Goal: Information Seeking & Learning: Learn about a topic

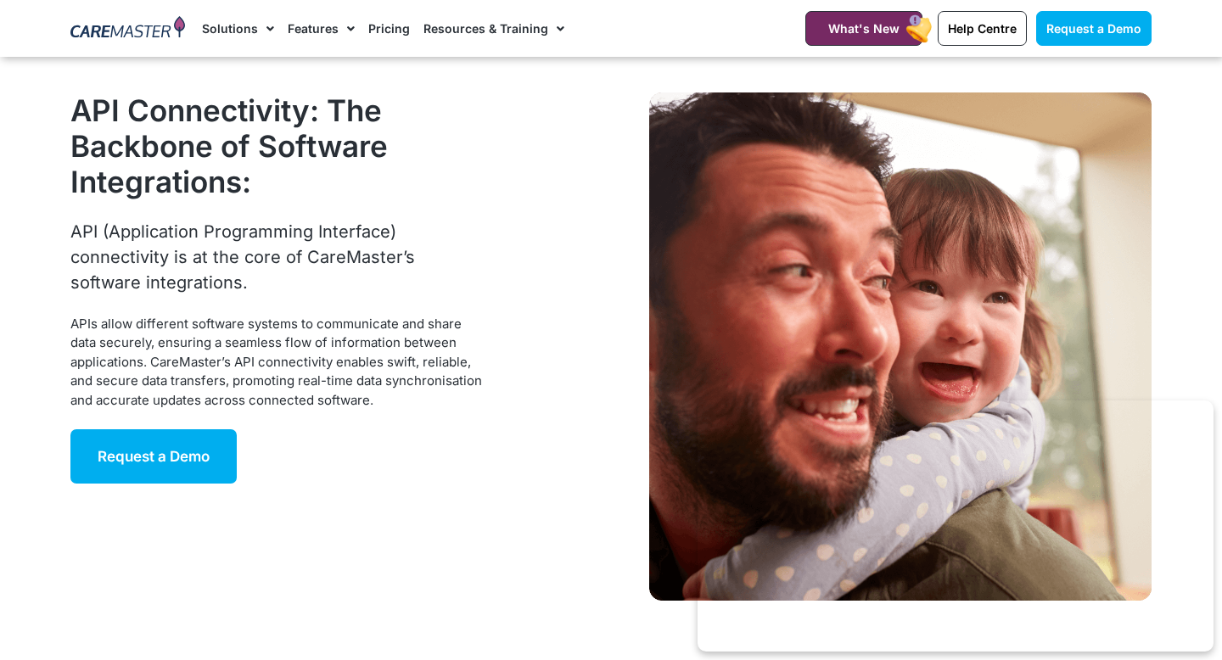
scroll to position [3816, 0]
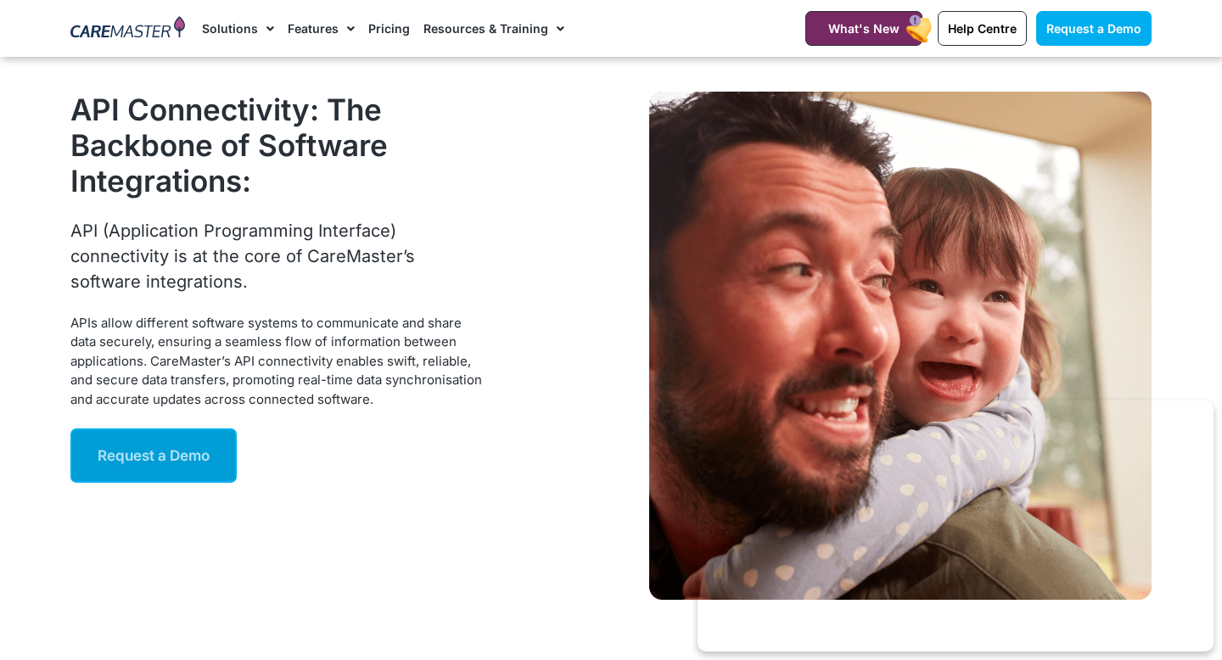
click at [103, 461] on span "Request a Demo" at bounding box center [154, 455] width 112 height 17
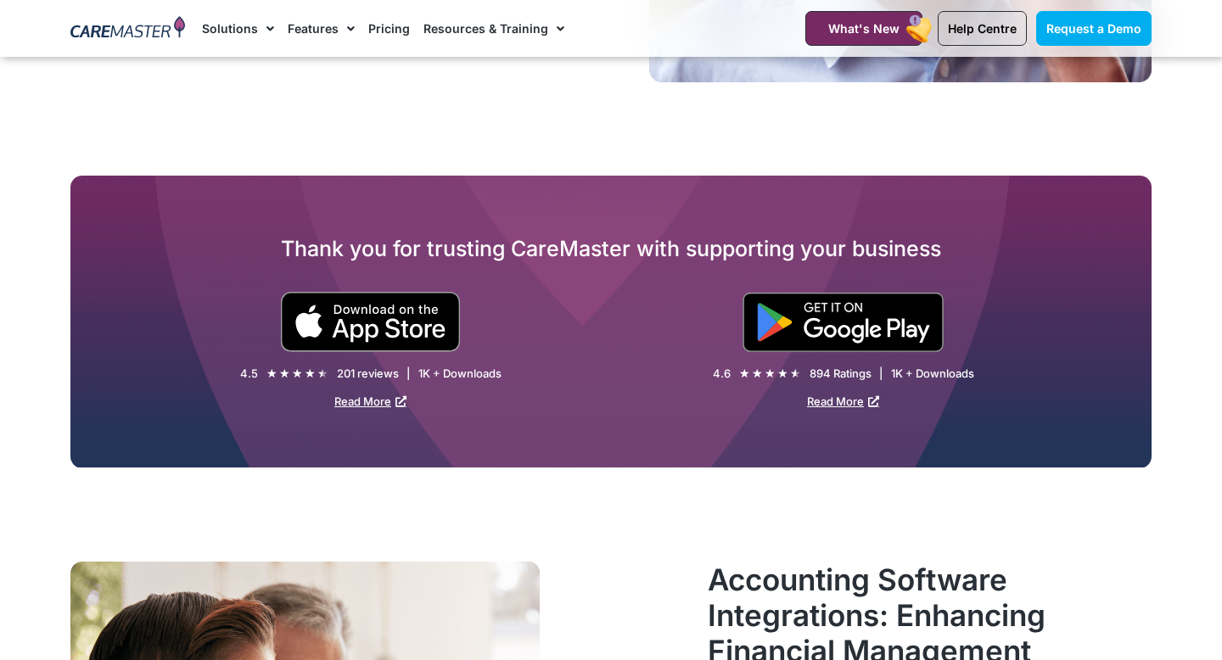
scroll to position [2696, 0]
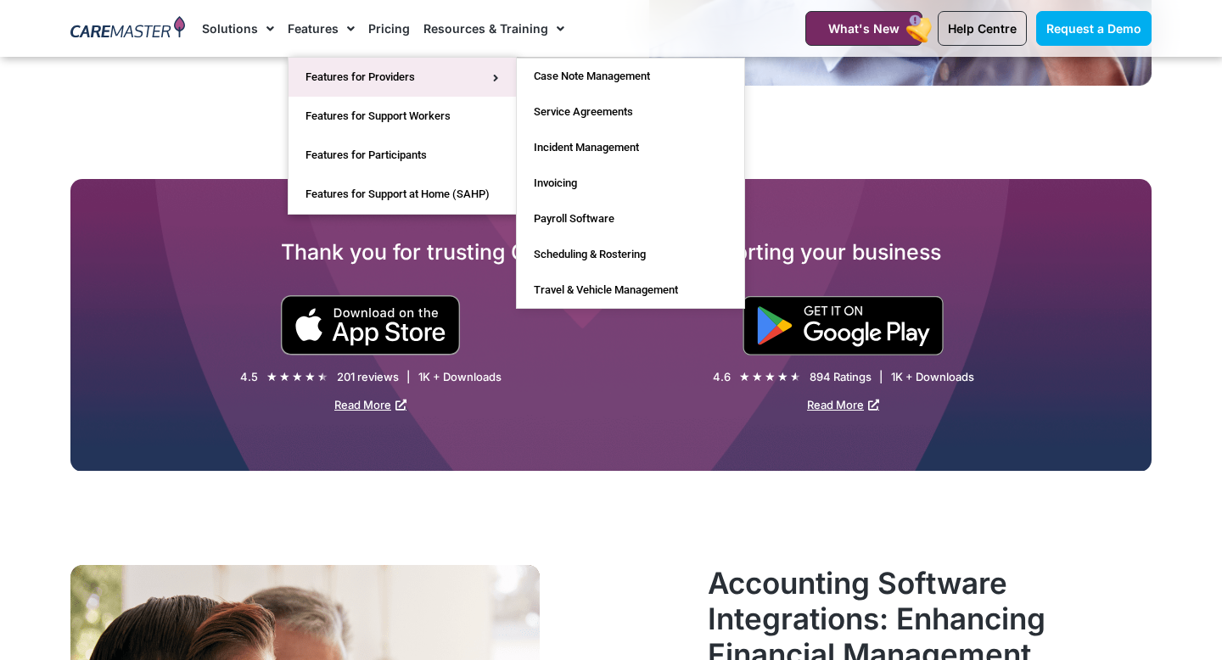
click at [352, 81] on link "Features for Providers" at bounding box center [401, 77] width 227 height 39
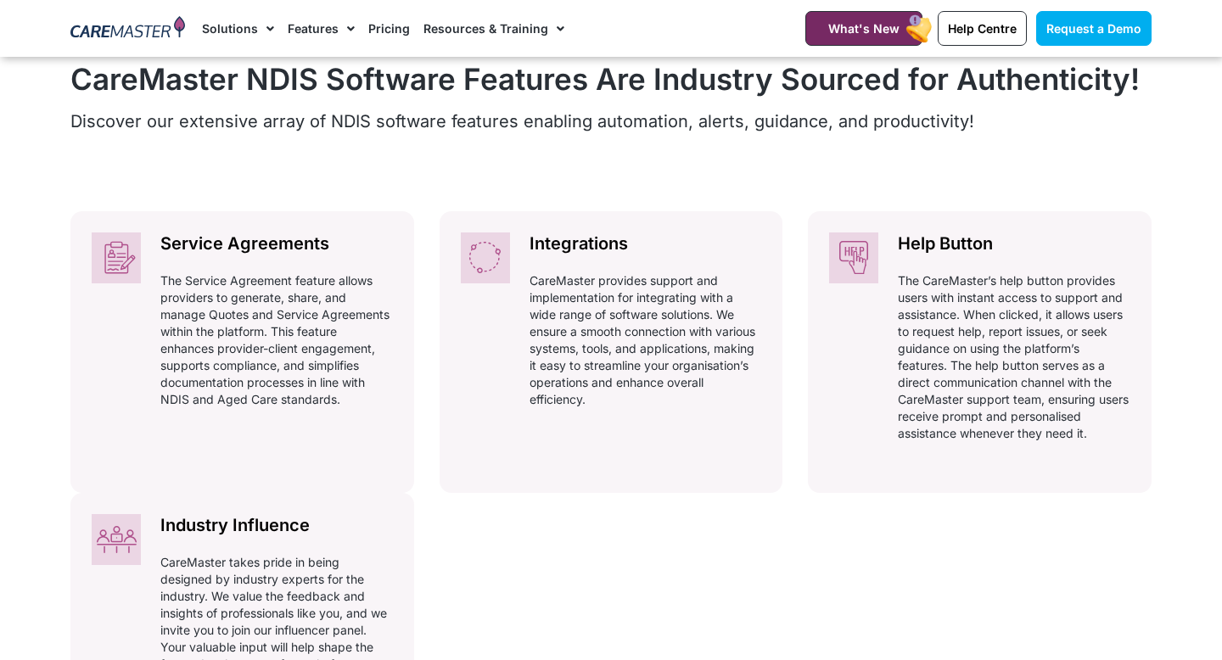
scroll to position [751, 0]
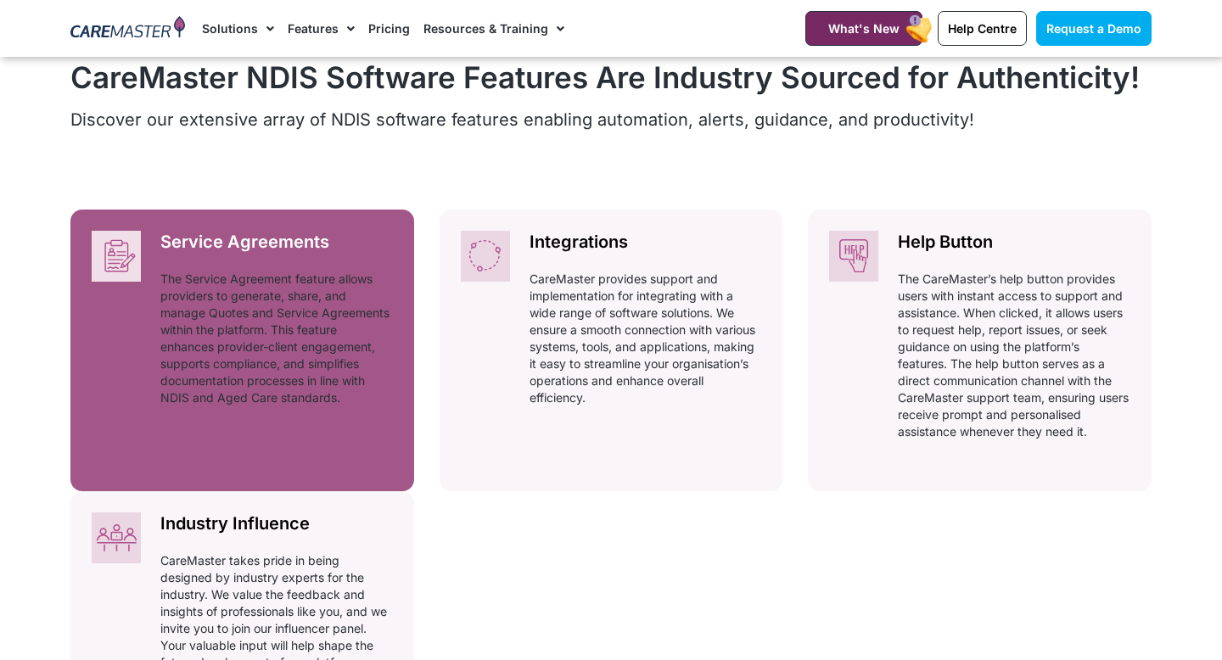
click at [277, 426] on div "Service Agreements Automatically adhering to complex and ever-changing award re…" at bounding box center [276, 325] width 275 height 230
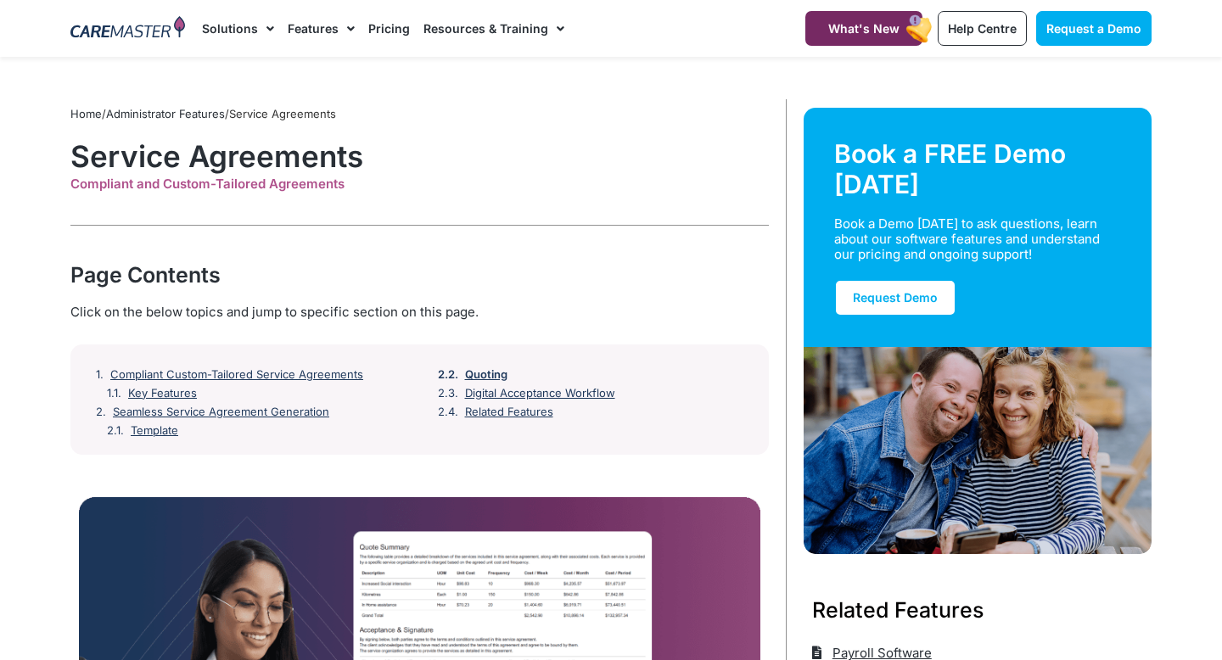
click at [487, 372] on link "Quoting" at bounding box center [486, 375] width 42 height 14
